Goal: Transaction & Acquisition: Download file/media

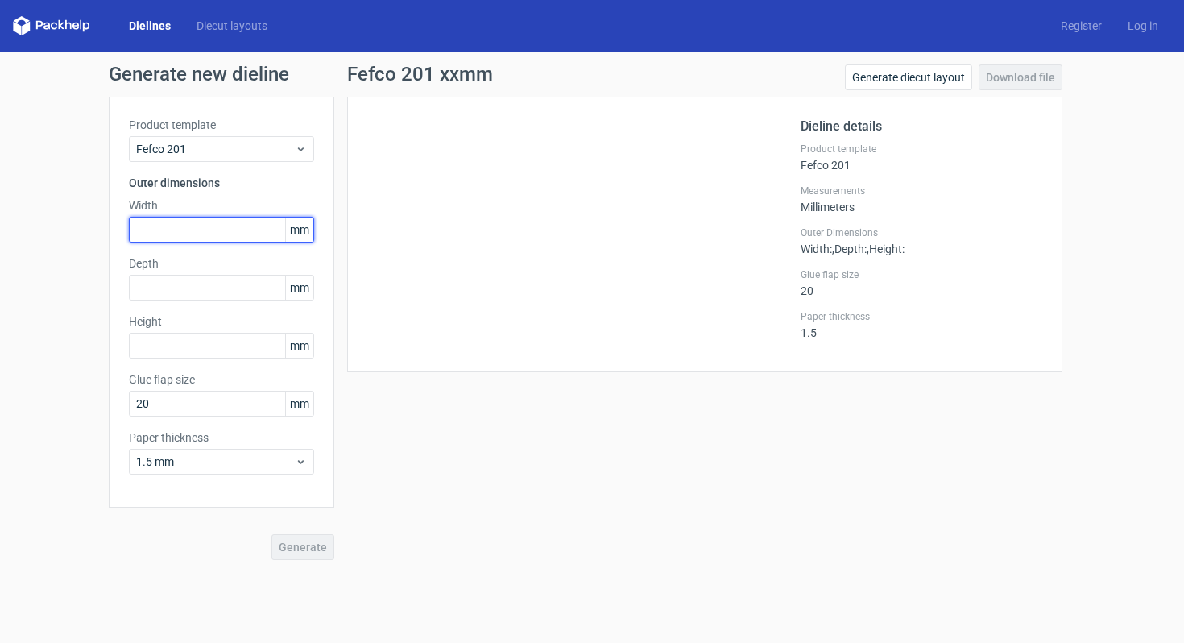
click at [174, 228] on input "text" at bounding box center [221, 230] width 185 height 26
type input "300"
type input "264"
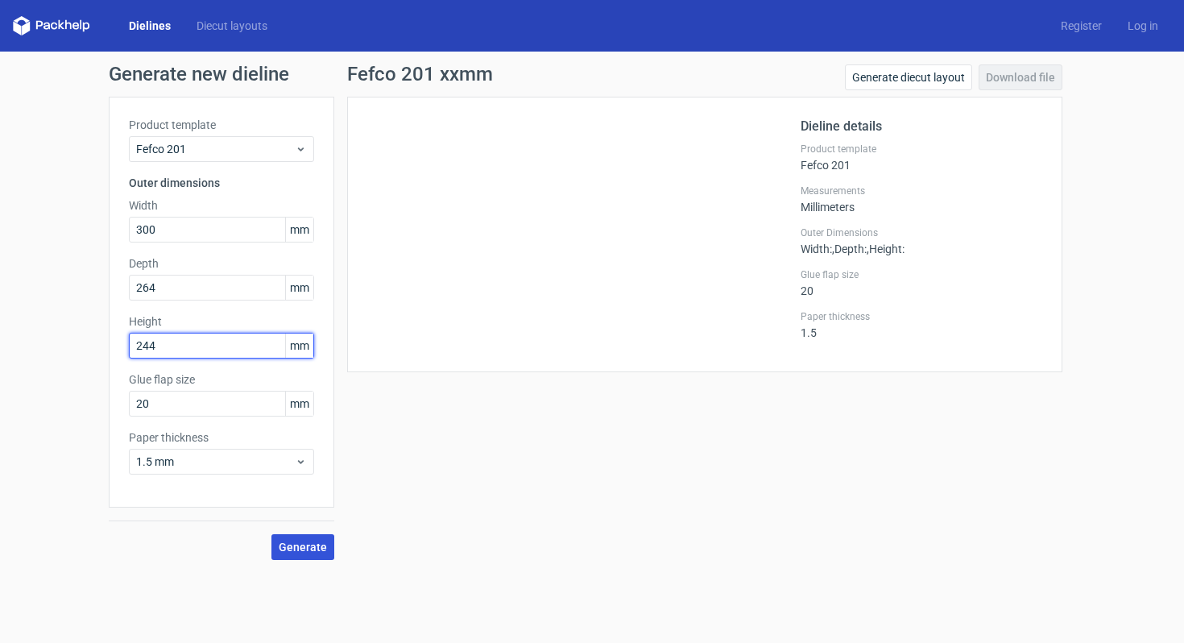
type input "244"
click at [324, 552] on span "Generate" at bounding box center [303, 546] width 48 height 11
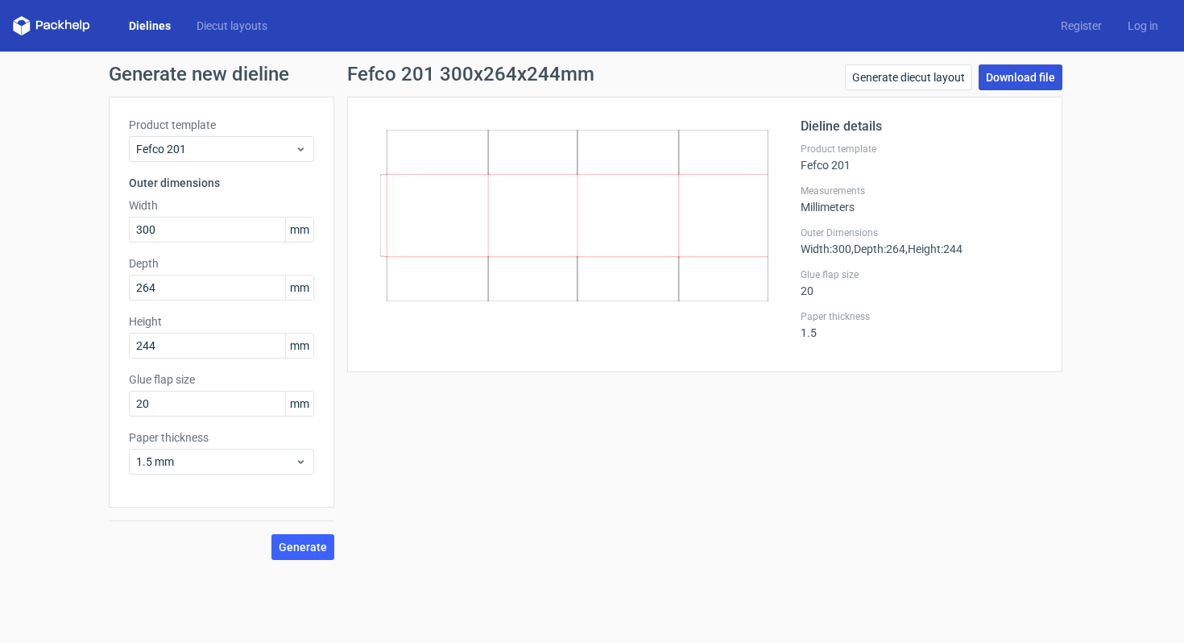
click at [1023, 81] on link "Download file" at bounding box center [1020, 77] width 84 height 26
click at [222, 272] on div "Depth 264 mm" at bounding box center [221, 277] width 185 height 45
click at [224, 279] on input "264" at bounding box center [221, 288] width 185 height 26
click at [219, 283] on input "264" at bounding box center [221, 288] width 185 height 26
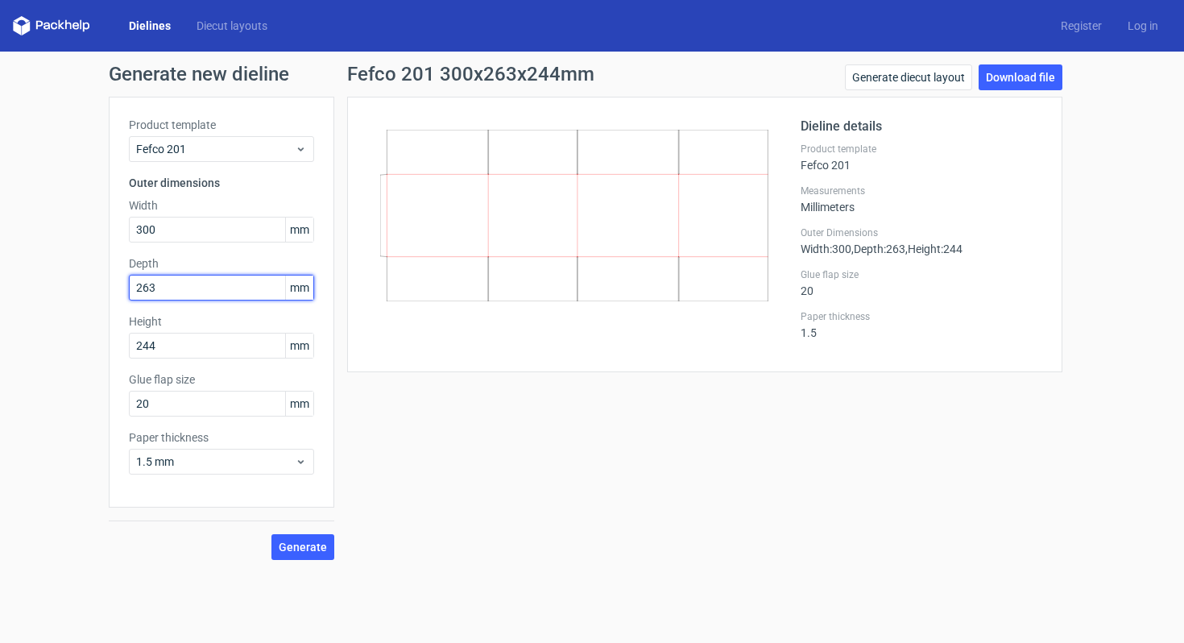
type input "263"
click at [319, 548] on span "Generate" at bounding box center [303, 546] width 48 height 11
click at [201, 238] on input "300" at bounding box center [221, 230] width 185 height 26
type input "285"
click at [174, 291] on input "263" at bounding box center [221, 288] width 185 height 26
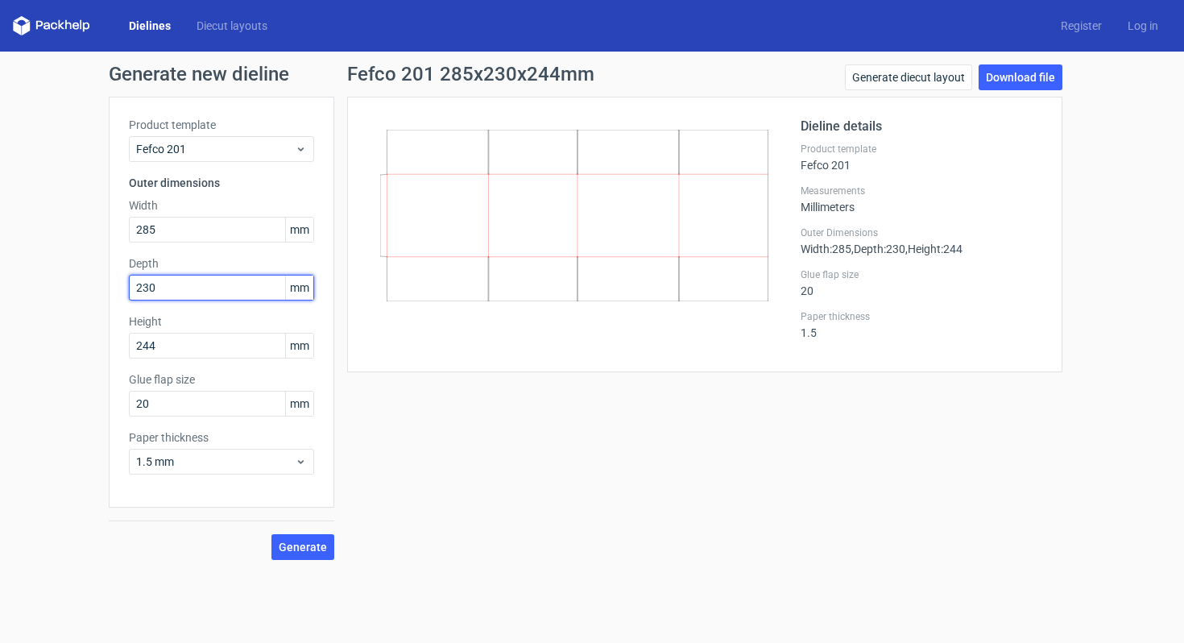
type input "230"
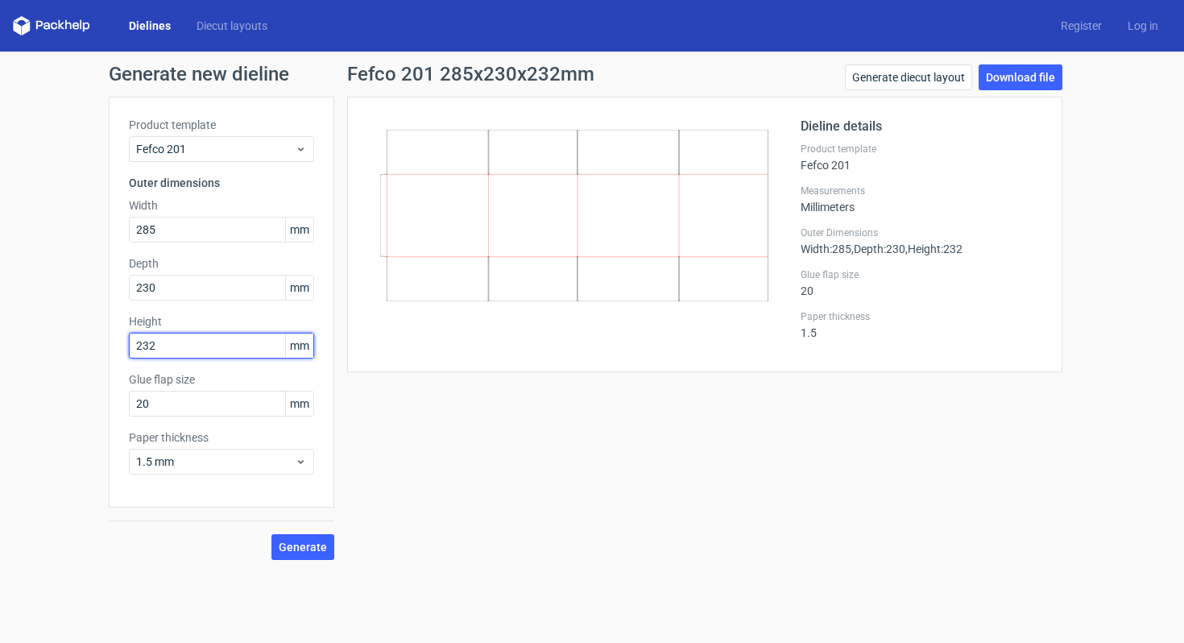
type input "232"
click at [446, 486] on div "Fefco 201 285x230x232mm Generate diecut layout Download file Dieline details Pr…" at bounding box center [704, 311] width 741 height 495
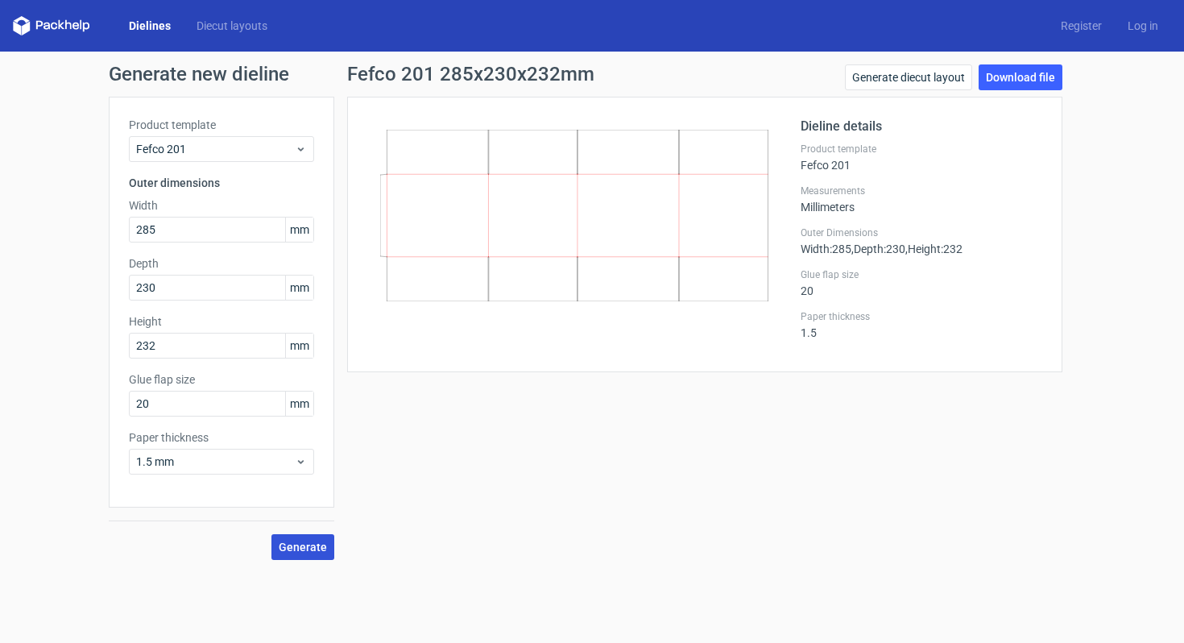
click at [312, 549] on span "Generate" at bounding box center [303, 546] width 48 height 11
click at [990, 82] on link "Download file" at bounding box center [1020, 77] width 84 height 26
click at [214, 247] on div "Product template Fefco 201 Outer dimensions Width 285 mm Depth 230 mm Height 23…" at bounding box center [221, 302] width 225 height 411
click at [214, 234] on input "285" at bounding box center [221, 230] width 185 height 26
type input "300"
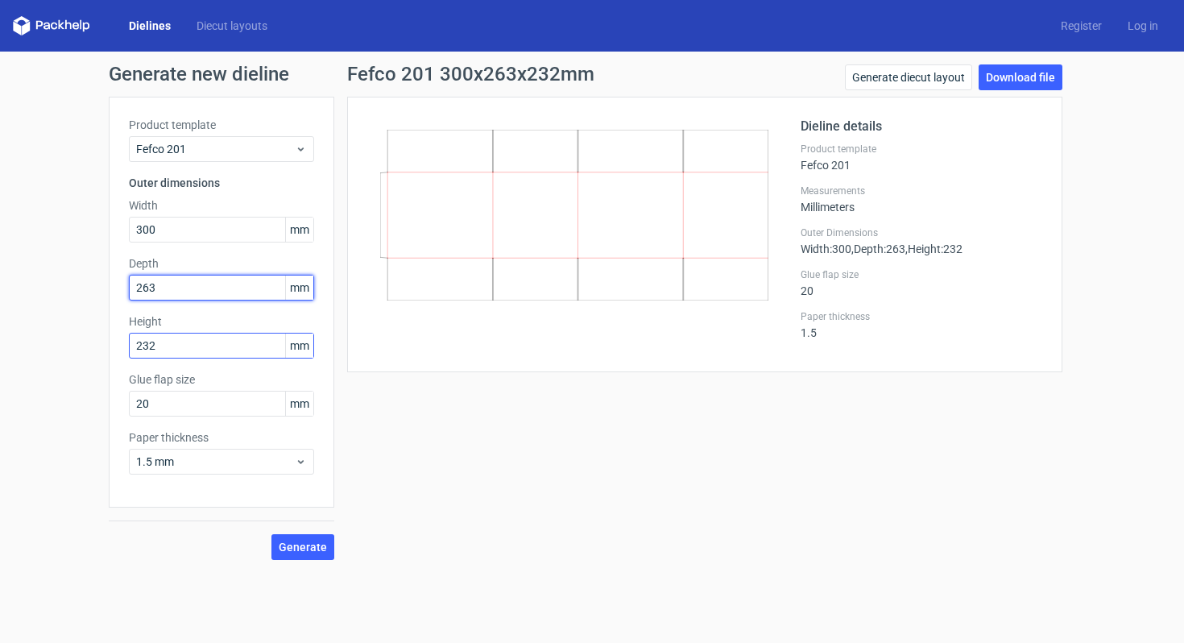
type input "263"
click at [209, 357] on input "232" at bounding box center [221, 346] width 185 height 26
type input "244"
click at [300, 545] on span "Generate" at bounding box center [303, 546] width 48 height 11
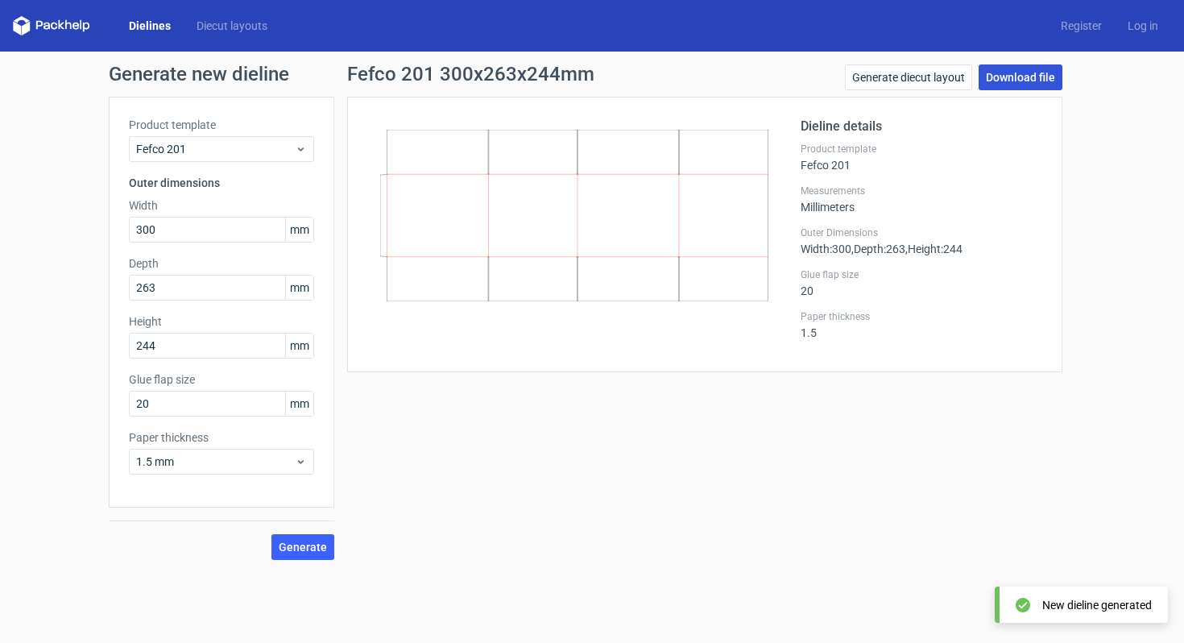
click at [1036, 81] on link "Download file" at bounding box center [1020, 77] width 84 height 26
